Goal: Task Accomplishment & Management: Complete application form

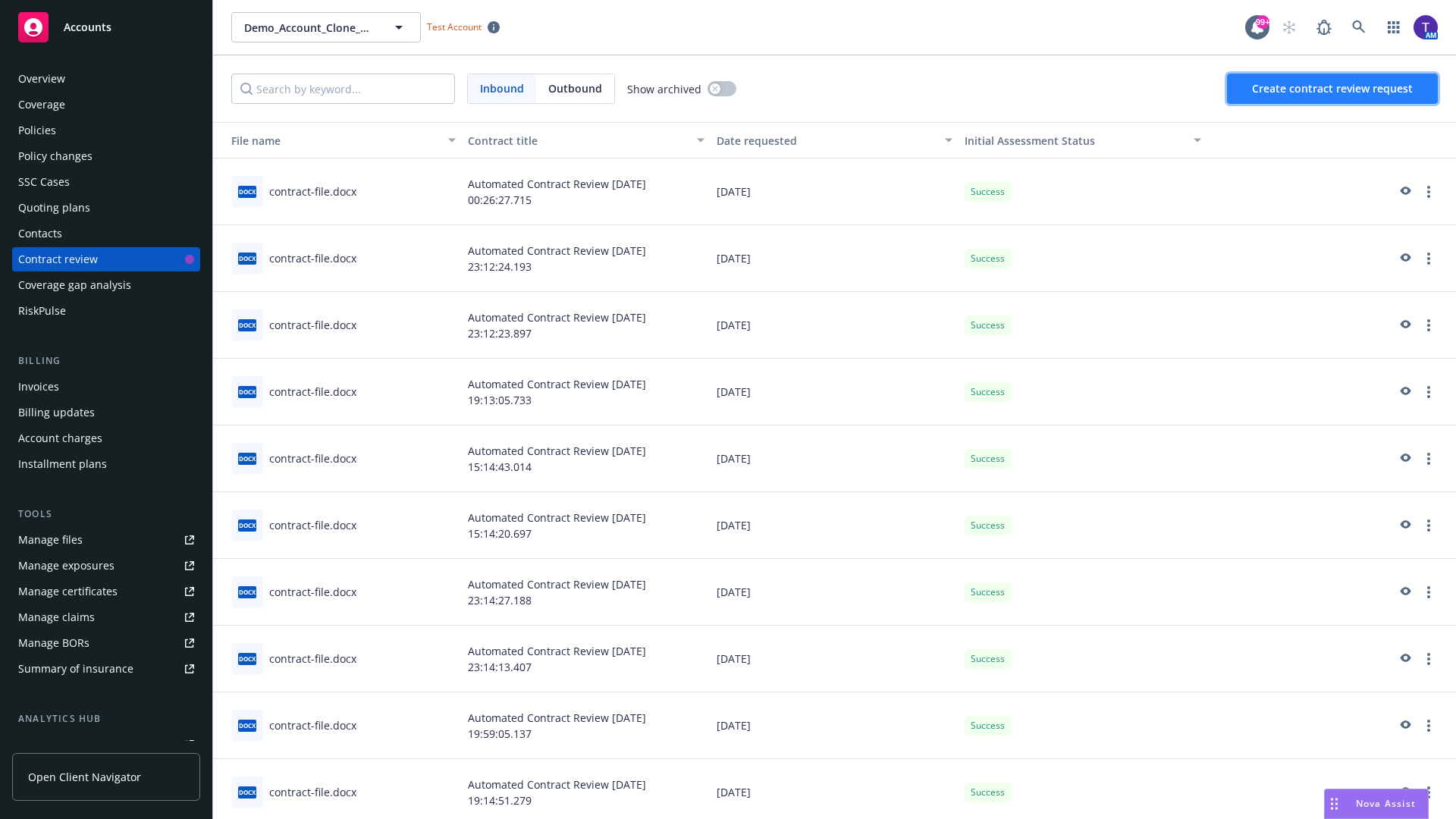
click at [1333, 89] on span "Create contract review request" at bounding box center [1332, 87] width 161 height 14
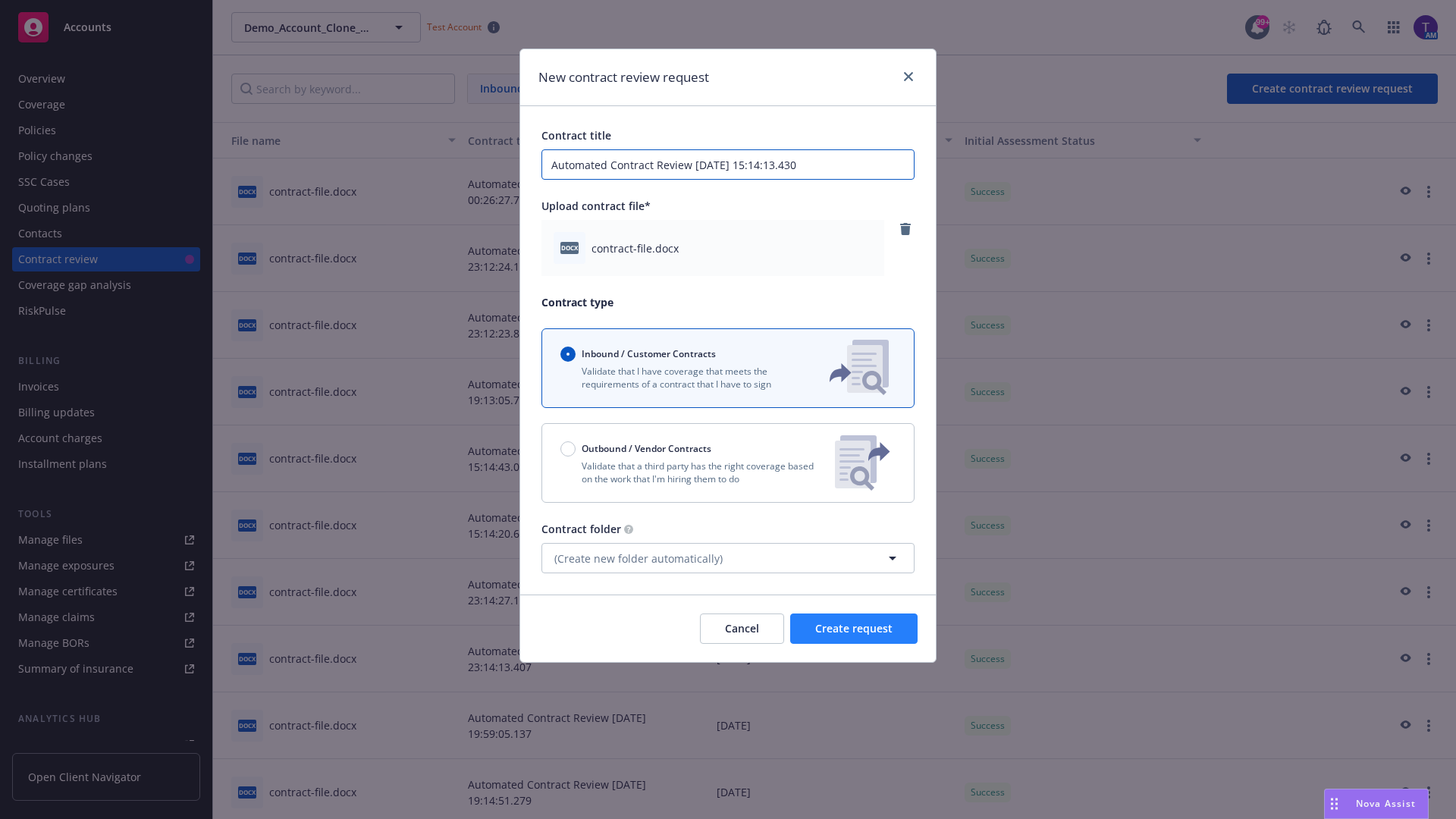
type input "Automated Contract Review [DATE] 15:14:13.430"
click at [854, 629] on span "Create request" at bounding box center [854, 628] width 77 height 14
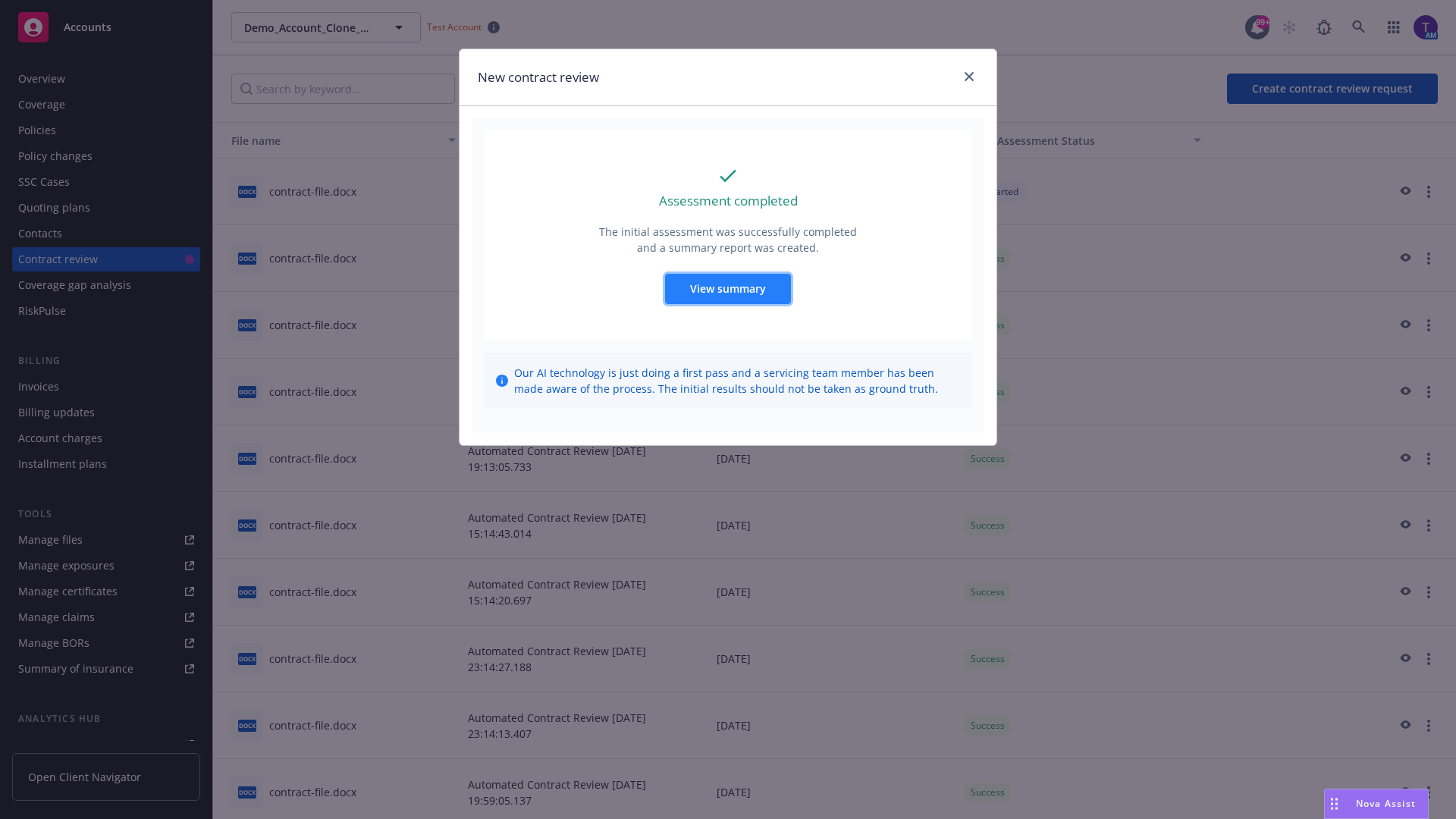
click at [728, 288] on span "View summary" at bounding box center [728, 288] width 76 height 14
